Goal: Register for event/course

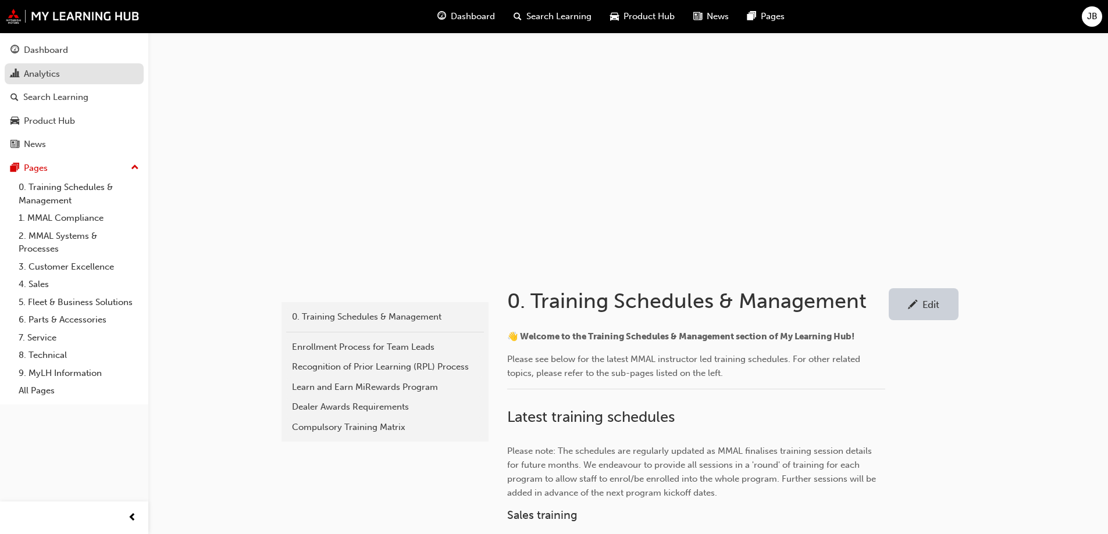
click at [38, 79] on div "Analytics" at bounding box center [42, 73] width 36 height 13
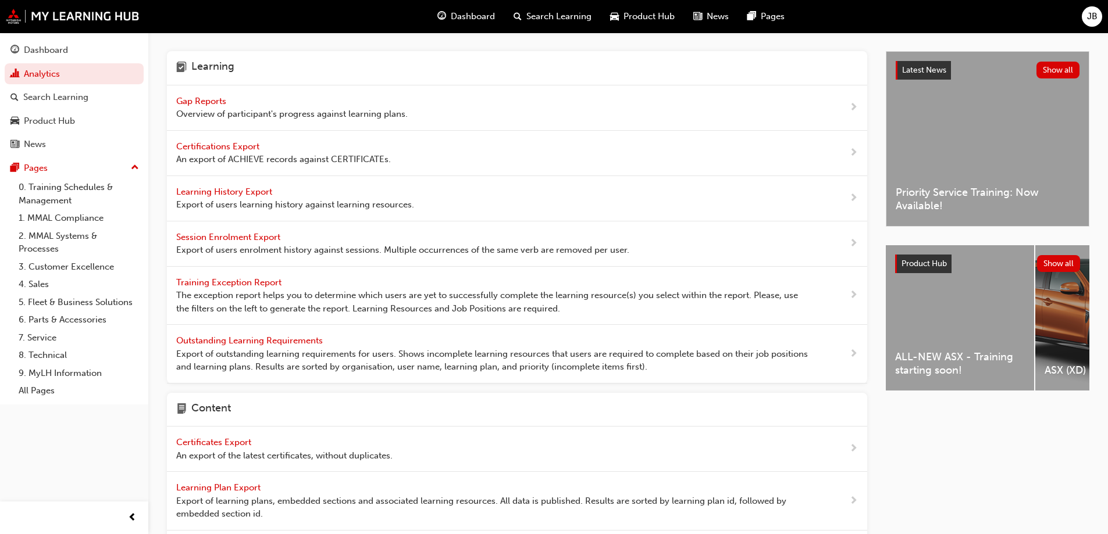
click at [195, 101] on span "Gap Reports" at bounding box center [202, 101] width 52 height 10
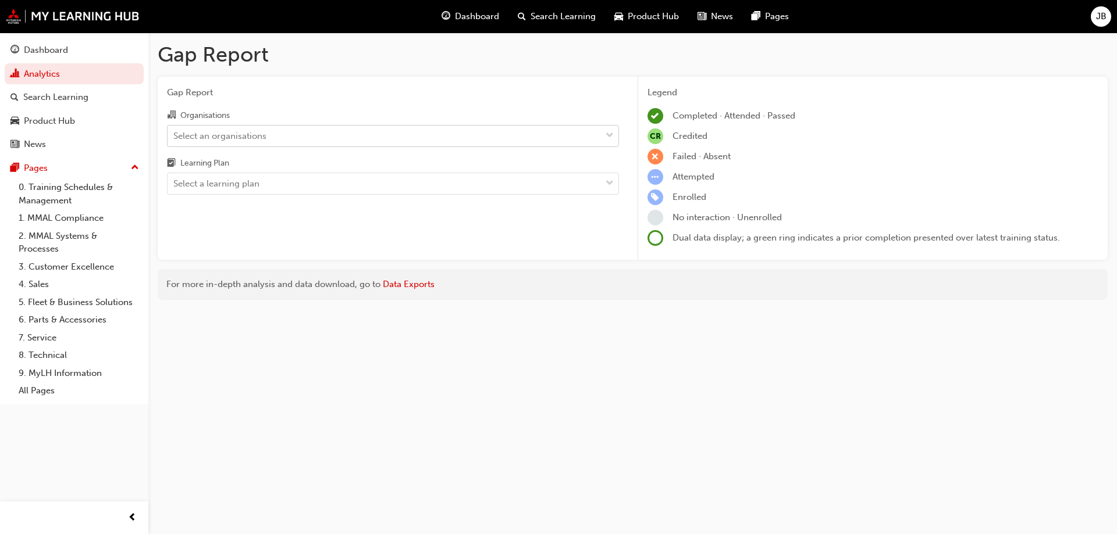
click at [220, 134] on div "Select an organisations" at bounding box center [219, 135] width 93 height 13
click at [174, 134] on input "Organisations Select an organisations" at bounding box center [173, 135] width 1 height 10
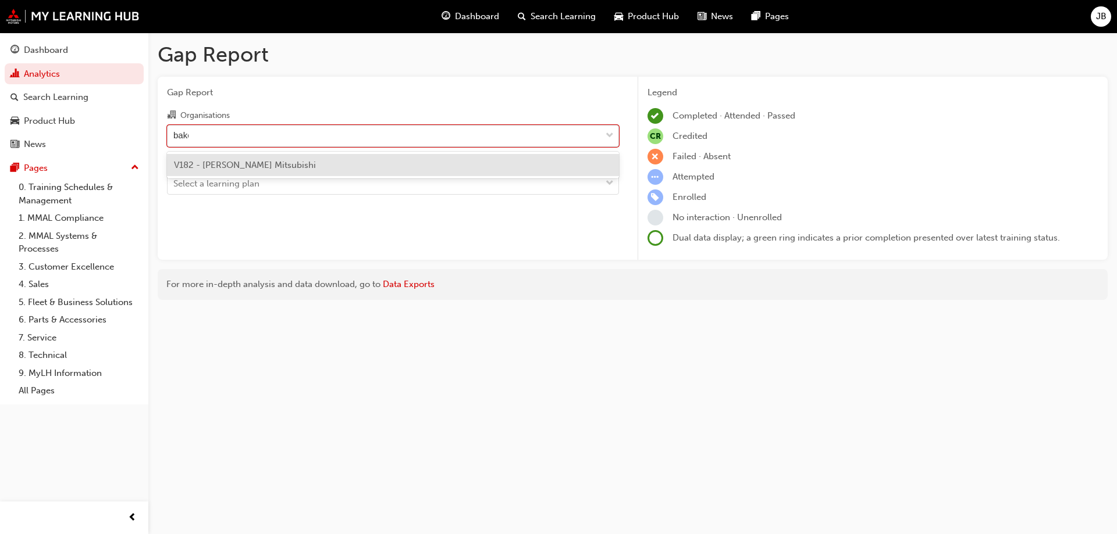
type input "baker"
click at [231, 165] on span "V182 - Baker Mitsubishi" at bounding box center [245, 165] width 142 height 10
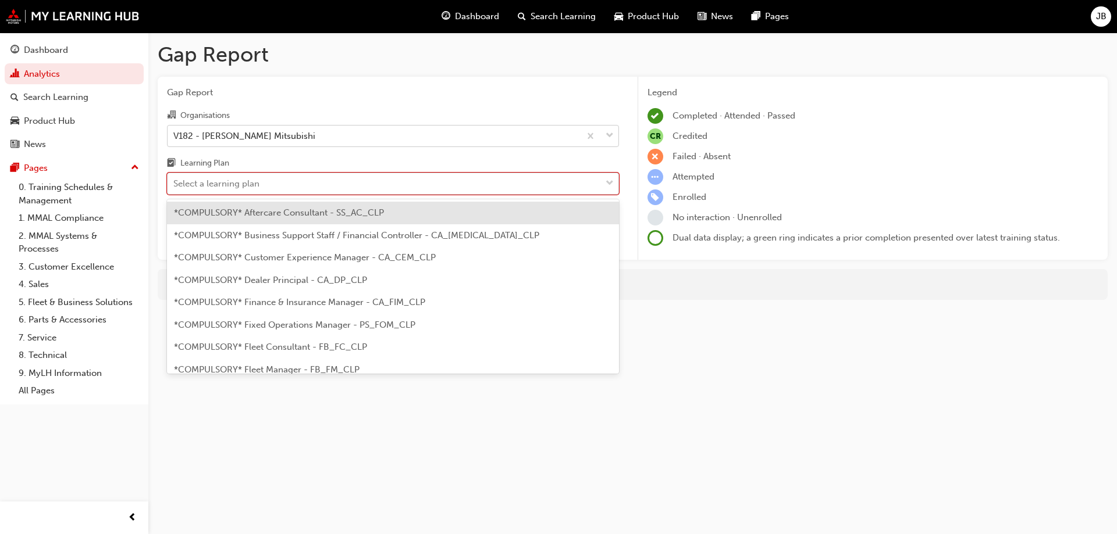
click at [227, 187] on div "Select a learning plan" at bounding box center [216, 183] width 86 height 13
click at [174, 187] on input "Learning Plan option *COMPULSORY* Aftercare Consultant - SS_AC_CLP focused, 1 o…" at bounding box center [173, 184] width 1 height 10
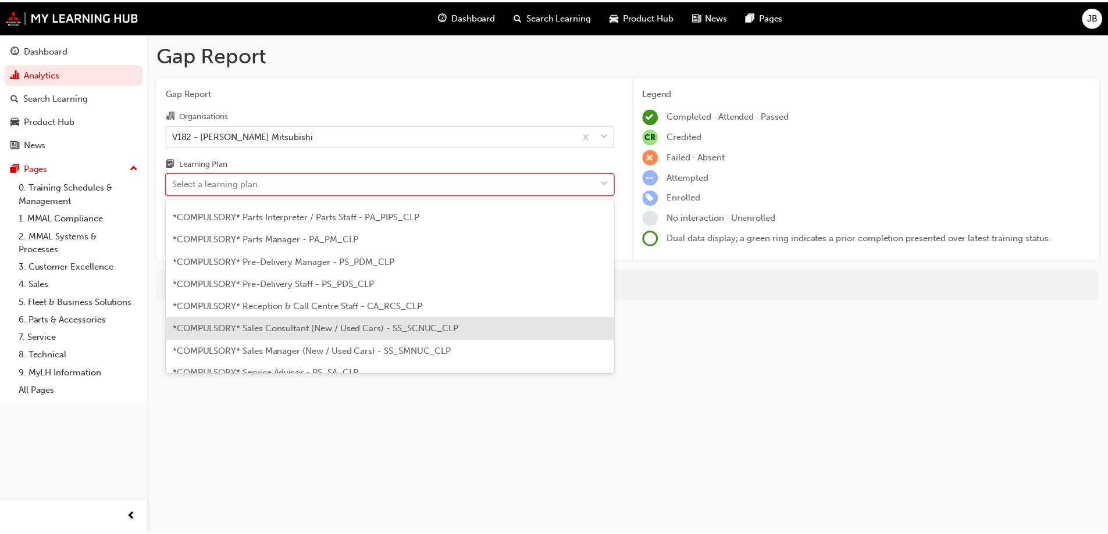
scroll to position [291, 0]
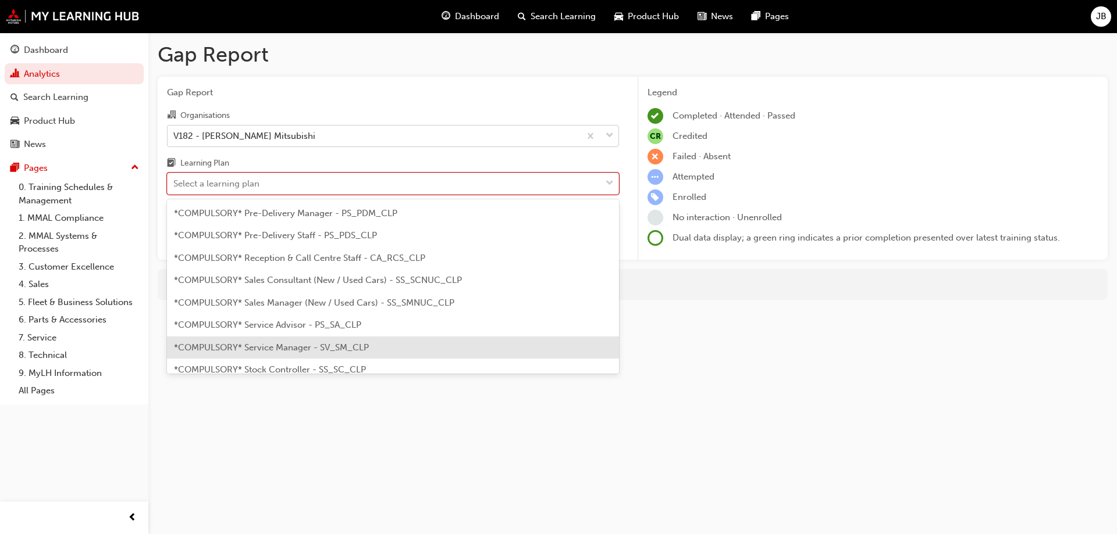
click at [268, 345] on span "*COMPULSORY* Service Manager - SV_SM_CLP" at bounding box center [271, 348] width 195 height 10
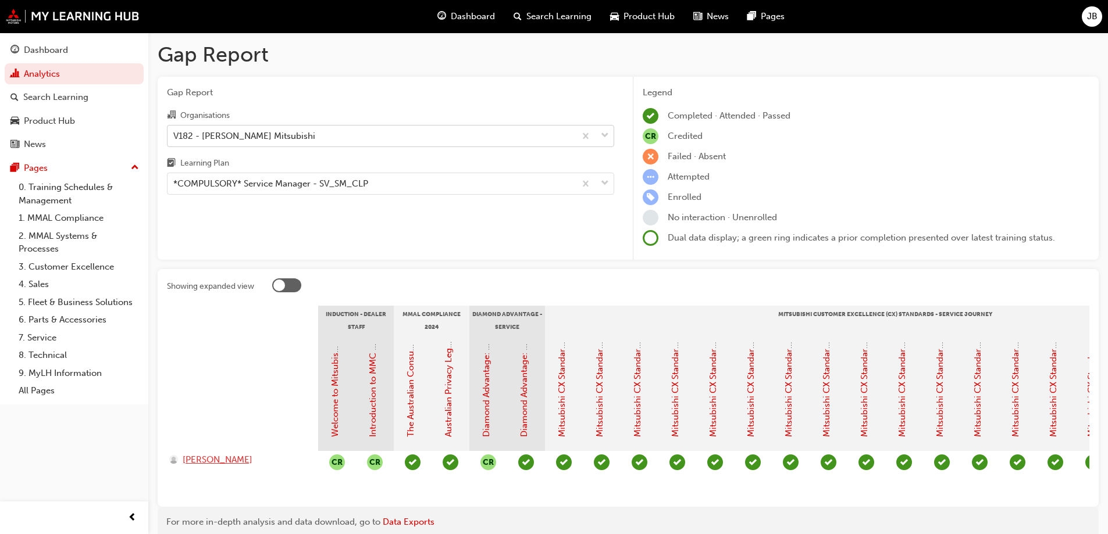
click at [234, 457] on span "BENJAMIN FLETCHER" at bounding box center [218, 460] width 70 height 13
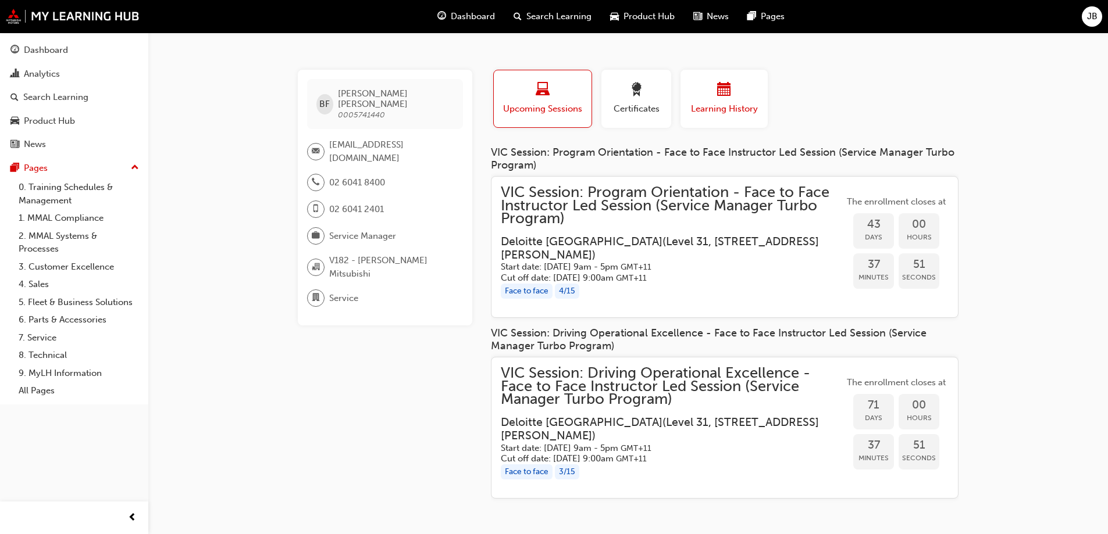
click at [717, 91] on div "button" at bounding box center [724, 92] width 70 height 18
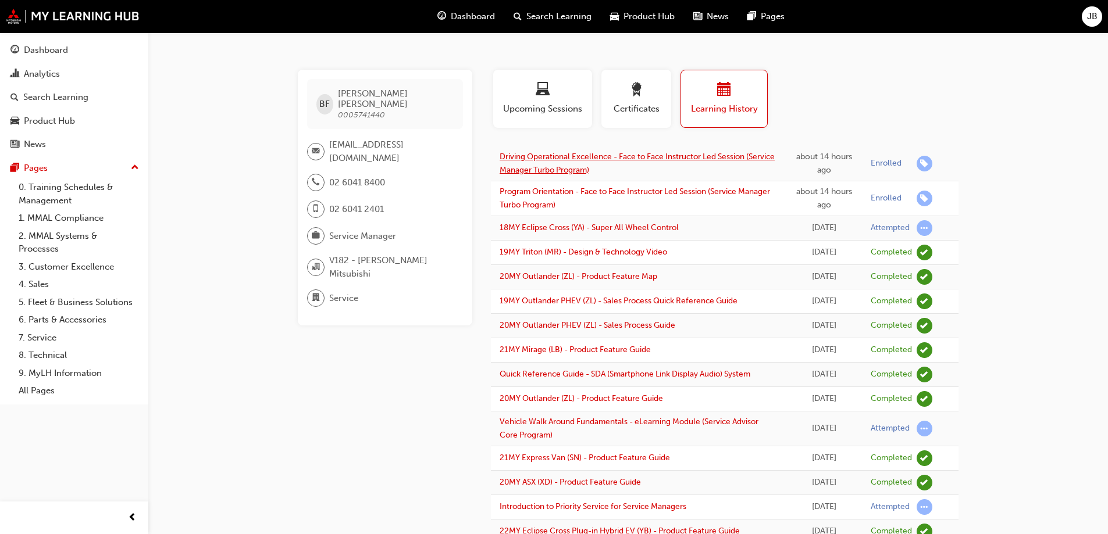
click at [539, 158] on link "Driving Operational Excellence - Face to Face Instructor Led Session (Service M…" at bounding box center [637, 163] width 275 height 23
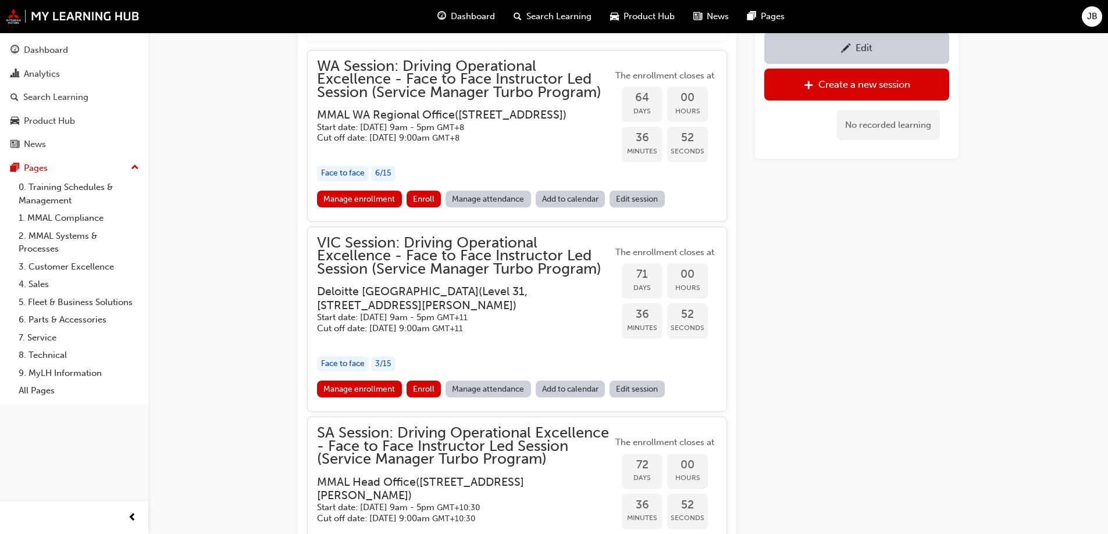
scroll to position [1037, 0]
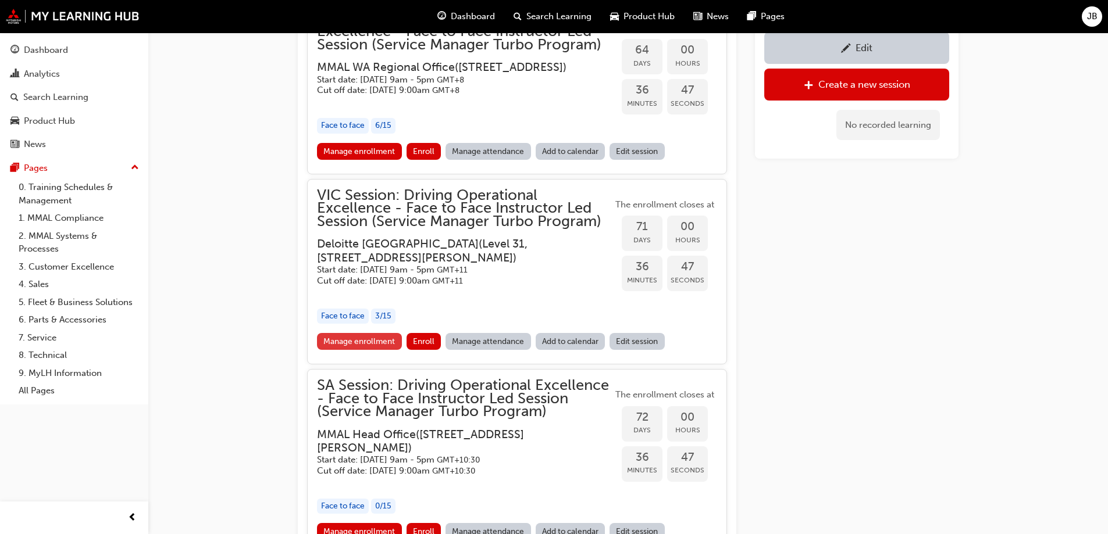
click at [365, 350] on link "Manage enrollment" at bounding box center [359, 341] width 85 height 17
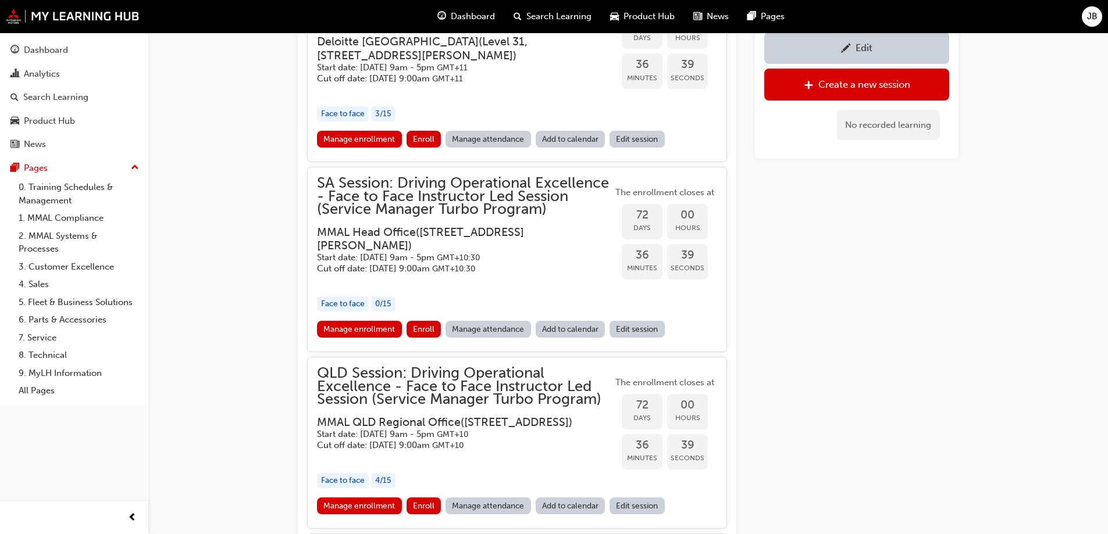
scroll to position [1270, 0]
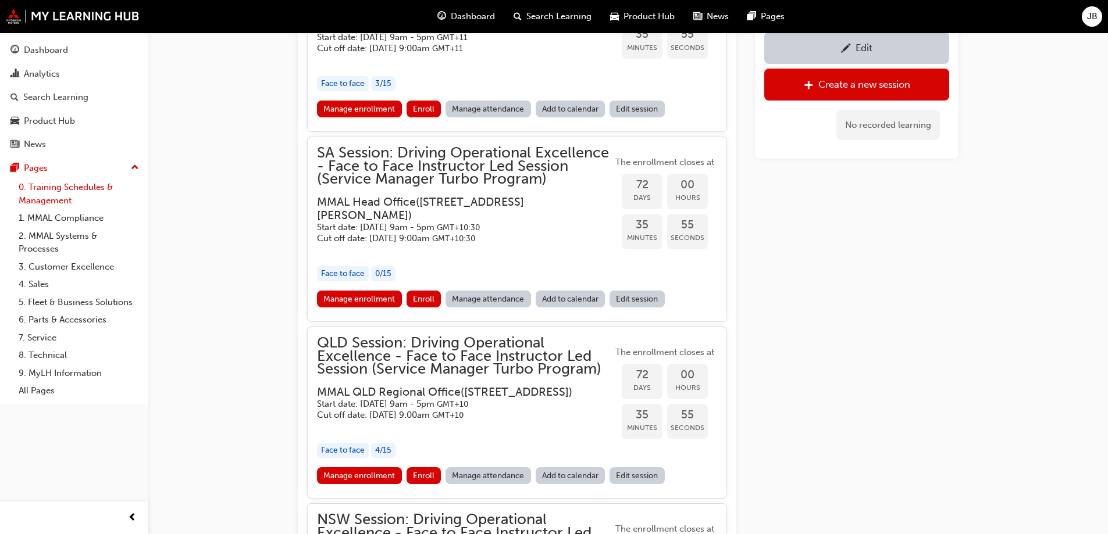
click at [53, 188] on link "0. Training Schedules & Management" at bounding box center [79, 194] width 130 height 31
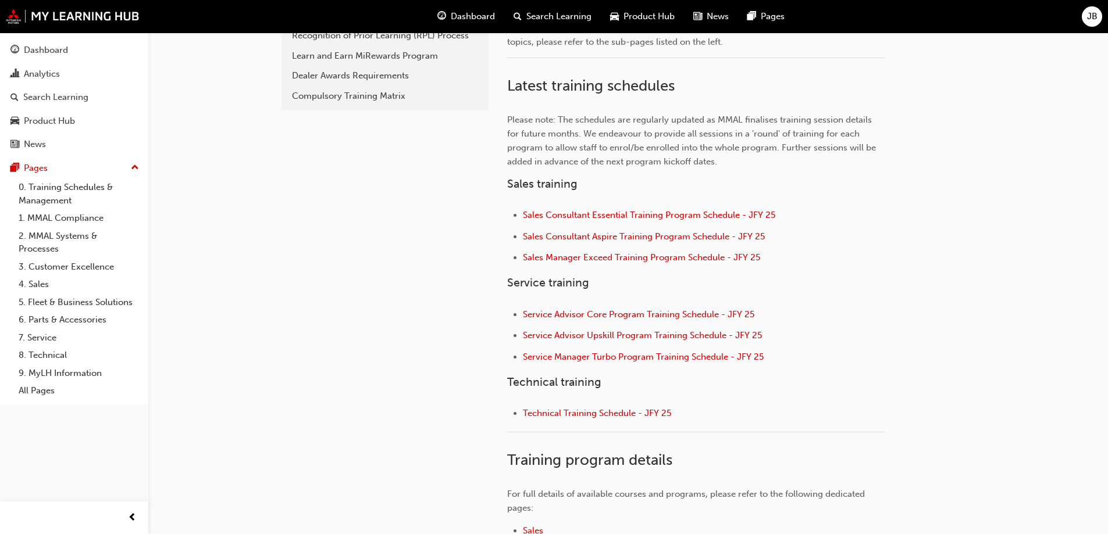
scroll to position [349, 0]
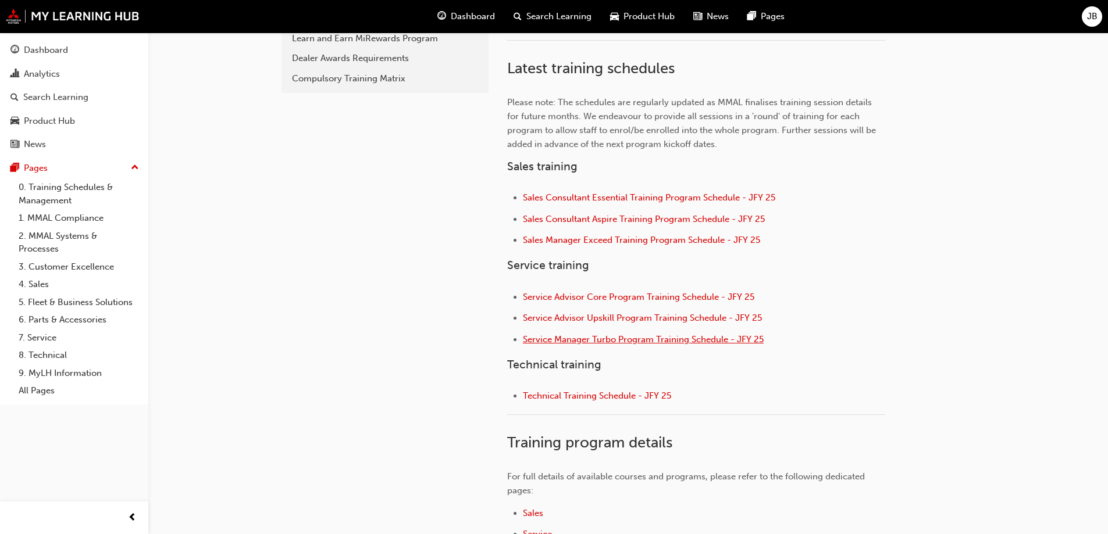
click at [585, 342] on span "Service Manager Turbo Program Training Schedule - JFY 25" at bounding box center [643, 339] width 241 height 10
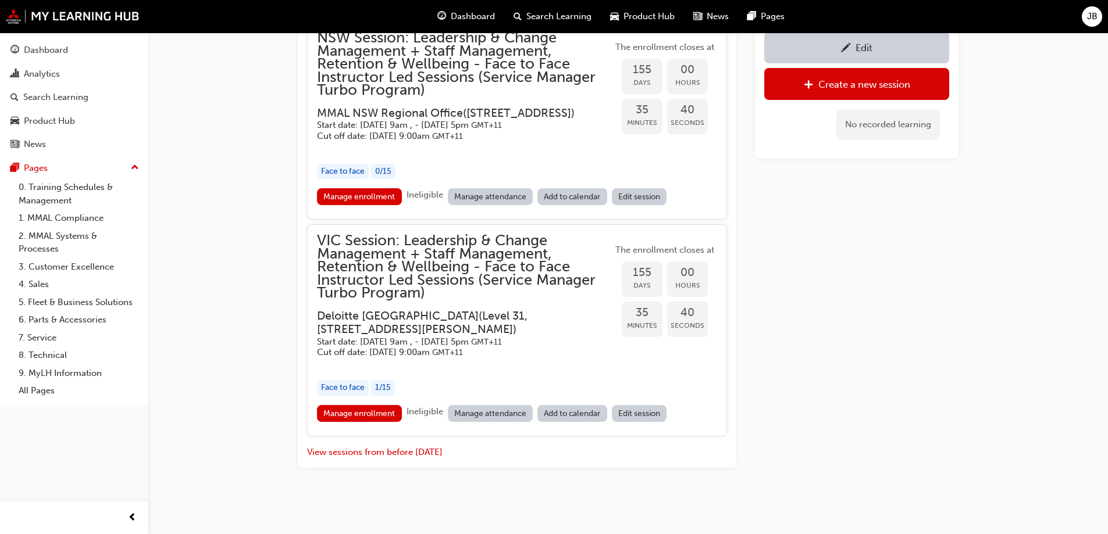
scroll to position [2344, 0]
click at [351, 412] on link "Manage enrollment" at bounding box center [359, 413] width 85 height 17
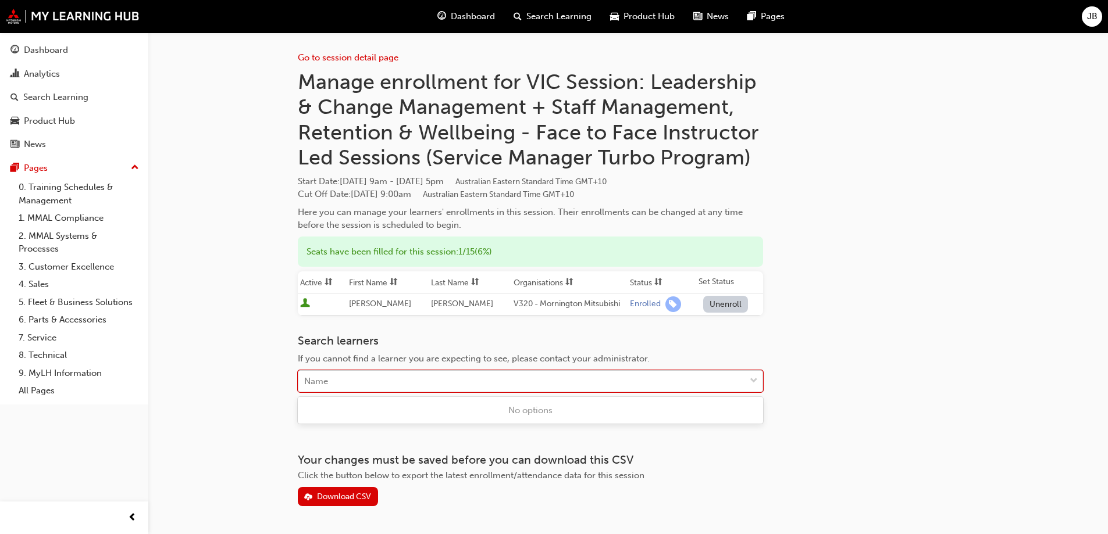
click at [347, 378] on div "Name" at bounding box center [521, 382] width 447 height 20
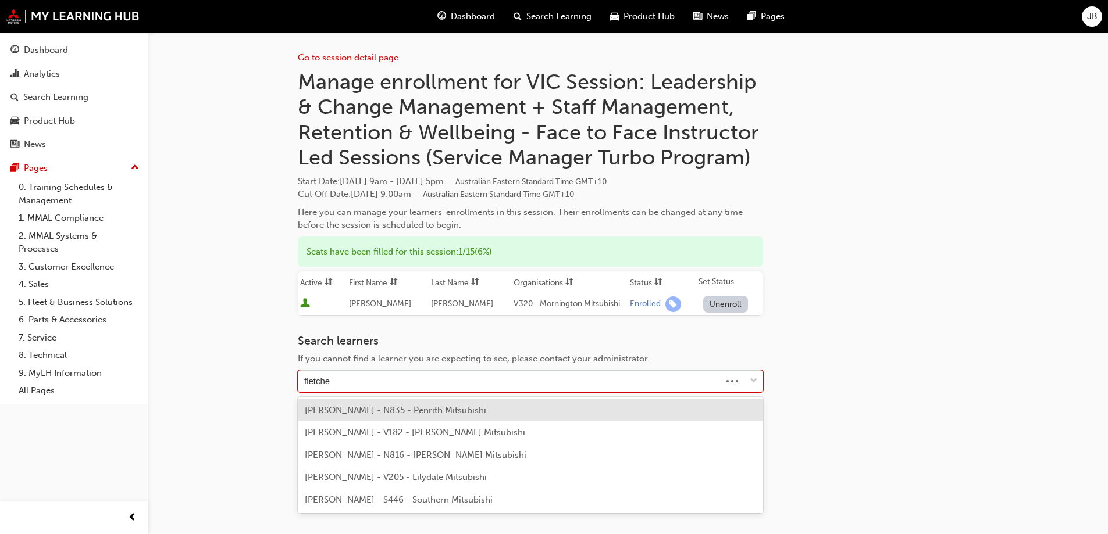
type input "fletcher"
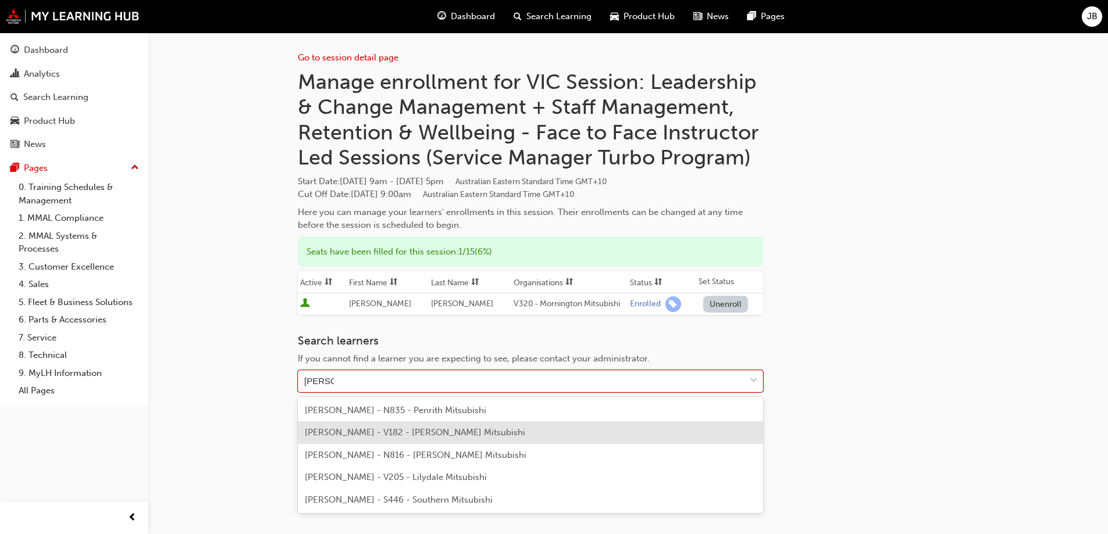
click at [363, 436] on span "BENJAMIN FLETCHER - V182 - Baker Mitsubishi" at bounding box center [415, 432] width 220 height 10
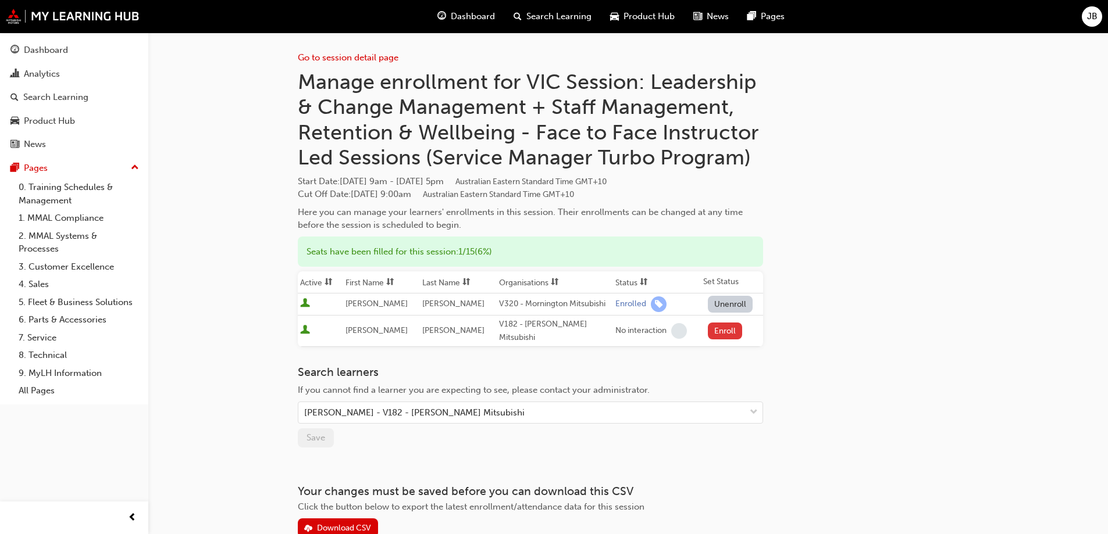
click at [721, 327] on button "Enroll" at bounding box center [725, 331] width 35 height 17
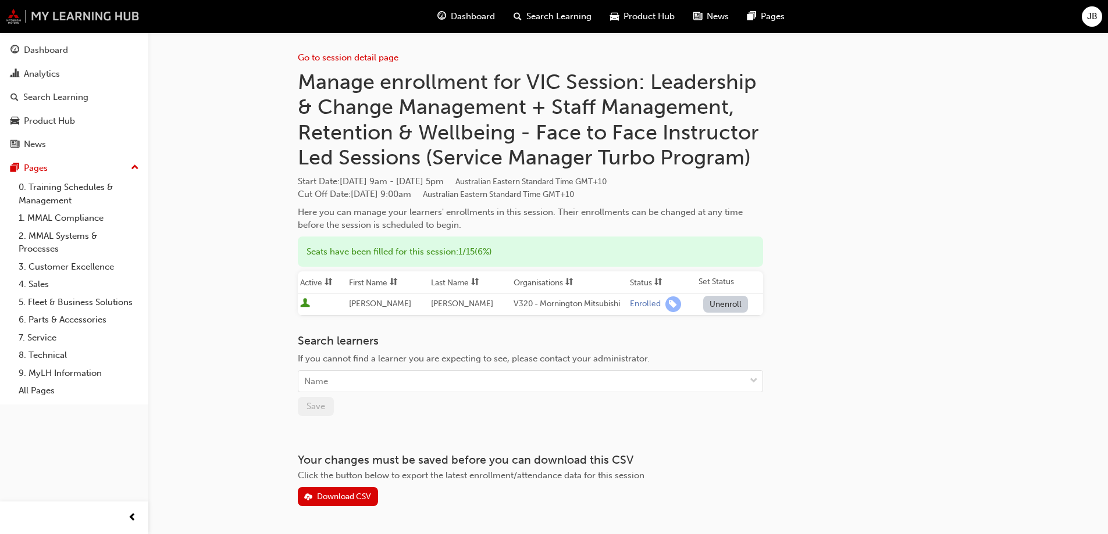
click at [88, 15] on img at bounding box center [73, 16] width 134 height 15
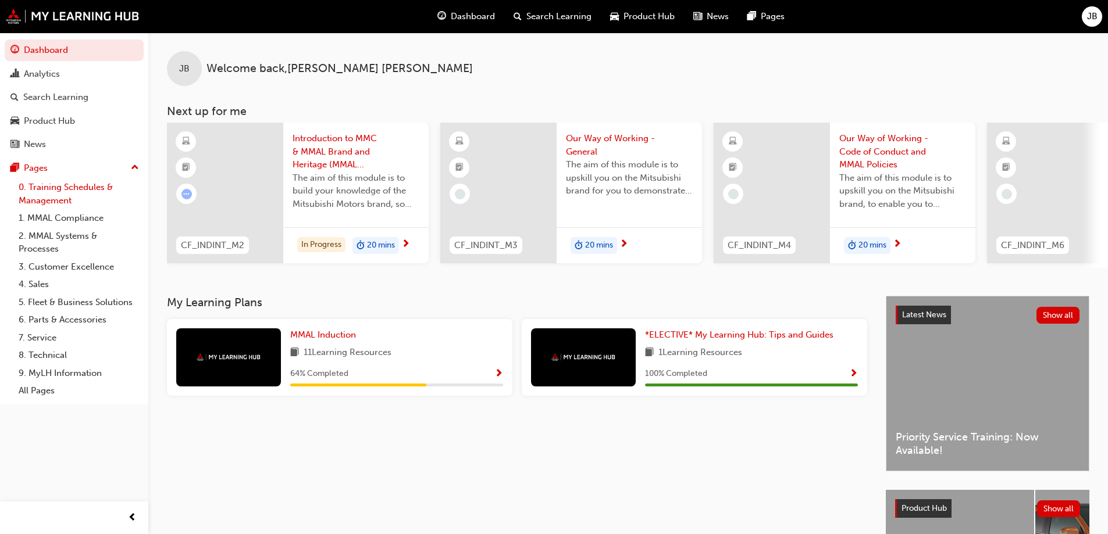
click at [65, 190] on link "0. Training Schedules & Management" at bounding box center [79, 194] width 130 height 31
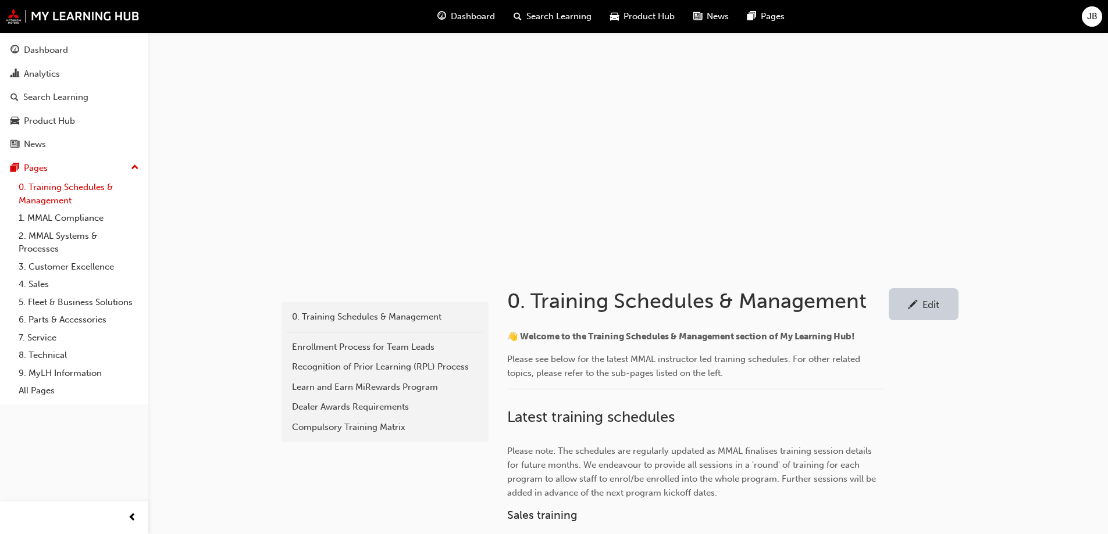
click at [48, 193] on link "0. Training Schedules & Management" at bounding box center [79, 194] width 130 height 31
click at [42, 336] on link "7. Service" at bounding box center [79, 338] width 130 height 18
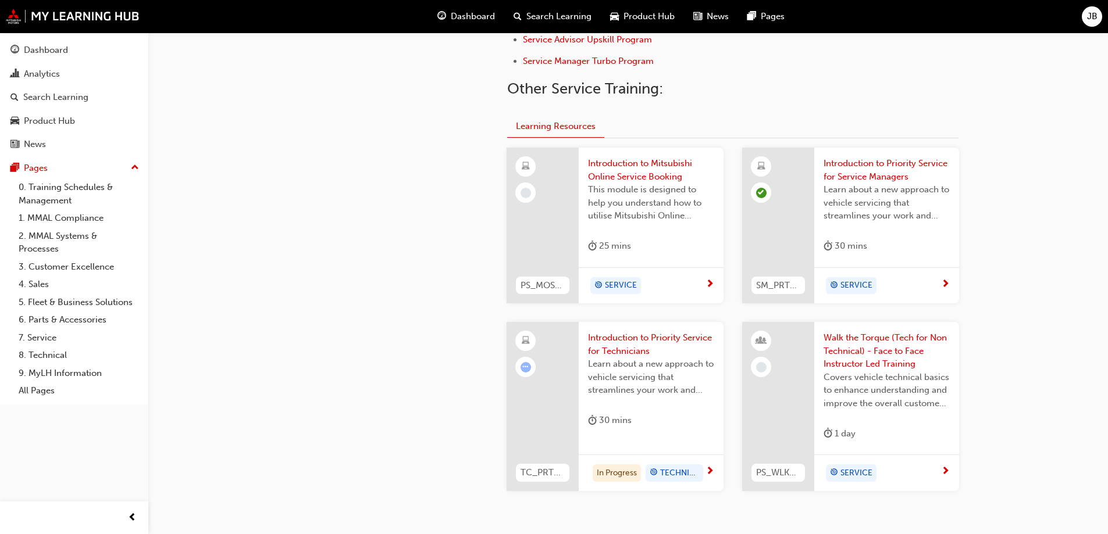
scroll to position [465, 0]
